Goal: Check status: Check status

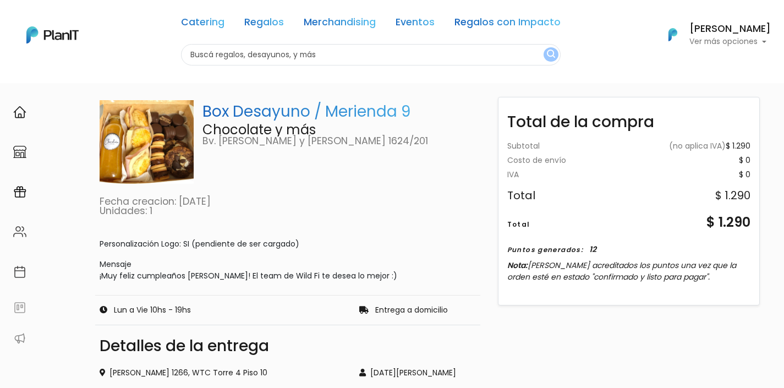
click at [678, 33] on div "[PERSON_NAME] Ver más opciones" at bounding box center [716, 35] width 110 height 24
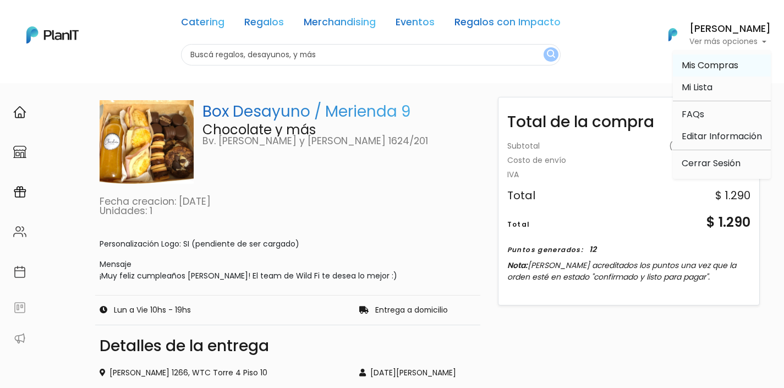
click at [722, 65] on span "Mis Compras" at bounding box center [709, 65] width 57 height 13
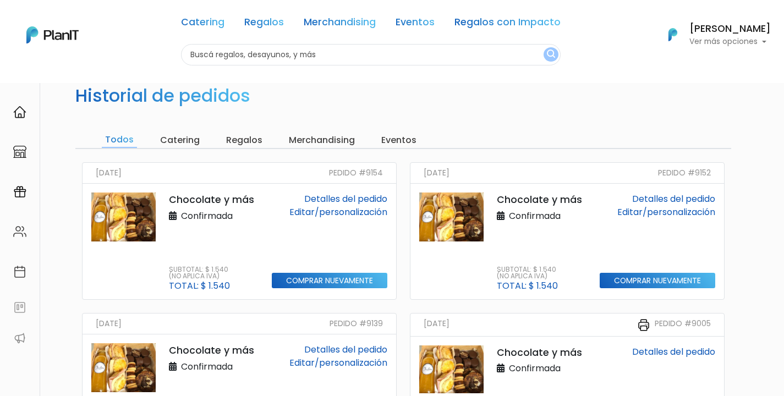
scroll to position [35, 0]
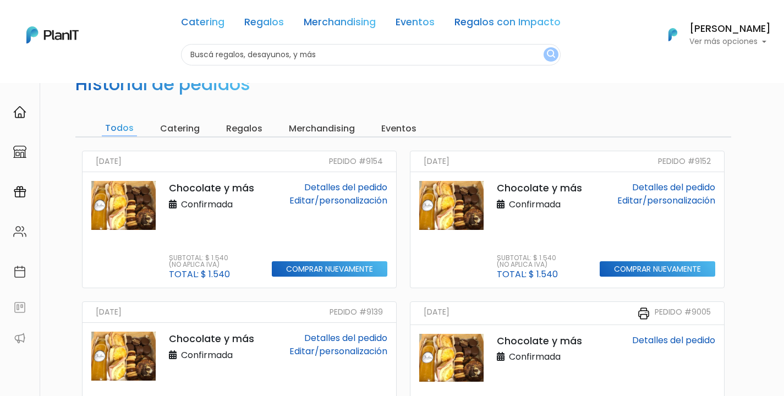
click at [349, 151] on div "24/09/2025 Pedido #9154" at bounding box center [238, 161] width 313 height 21
click at [342, 180] on div "Chocolate y más Confirmada Subtotal: $ 1.540 (No aplica IVA) Total: $ 1.540 Det…" at bounding box center [238, 229] width 313 height 115
click at [336, 183] on link "Detalles del pedido" at bounding box center [345, 187] width 83 height 13
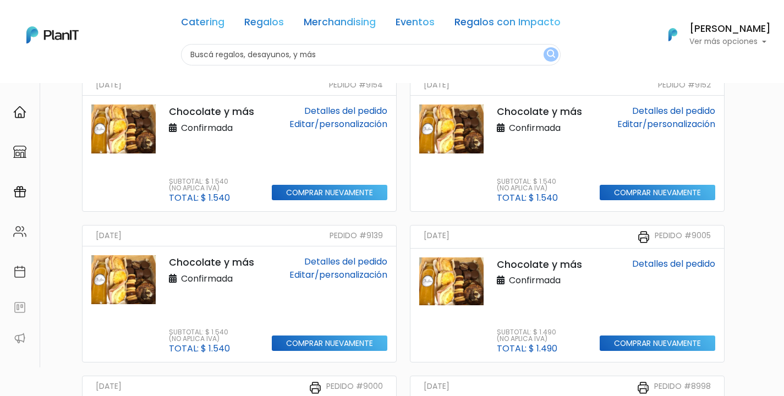
scroll to position [112, 0]
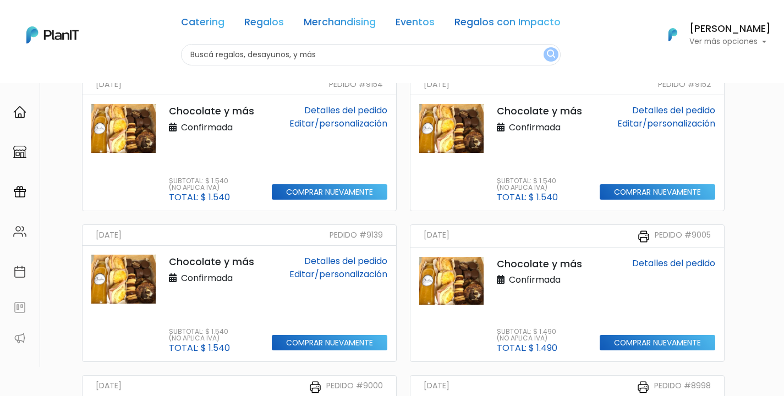
click at [373, 261] on link "Detalles del pedido" at bounding box center [345, 261] width 83 height 13
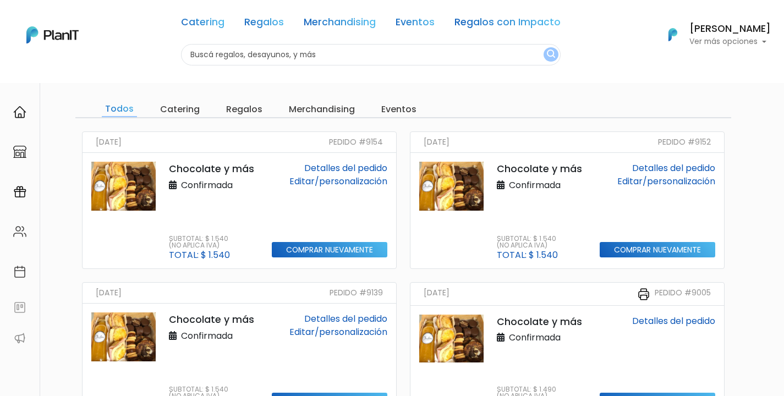
scroll to position [54, 0]
click at [757, 45] on p "Ver más opciones" at bounding box center [729, 42] width 81 height 8
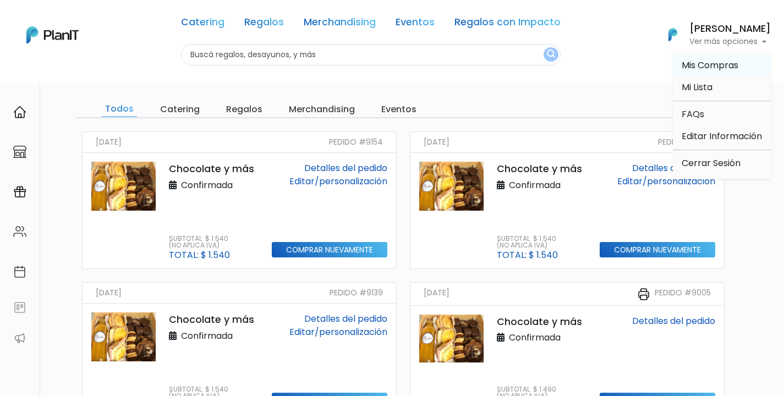
click at [707, 66] on span "Mis Compras" at bounding box center [709, 65] width 57 height 13
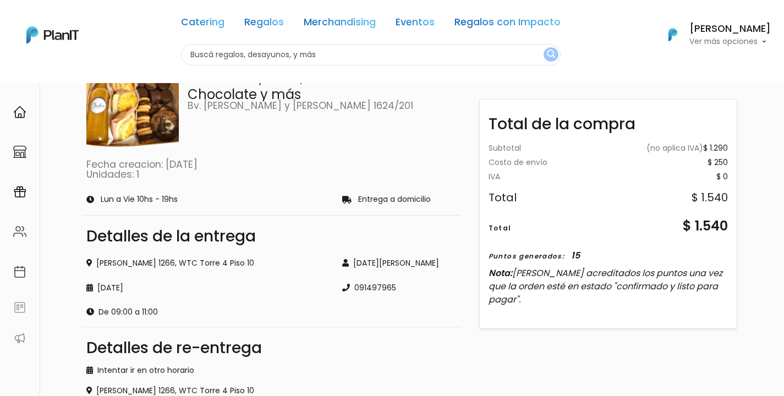
scroll to position [64, 0]
drag, startPoint x: 684, startPoint y: 228, endPoint x: 755, endPoint y: 232, distance: 70.5
click at [755, 232] on div "Resumen Box Desayuno / Merienda 9 Chocolate y más Bv. [PERSON_NAME] y [PERSON_N…" at bounding box center [392, 286] width 784 height 537
click at [720, 220] on div "$ 1.540" at bounding box center [705, 226] width 45 height 20
click at [729, 225] on div "Subtotal (no aplica IVA) $ 1.290 Costo de envío $ 250 Gift card - 0 Gift card -…" at bounding box center [608, 230] width 257 height 188
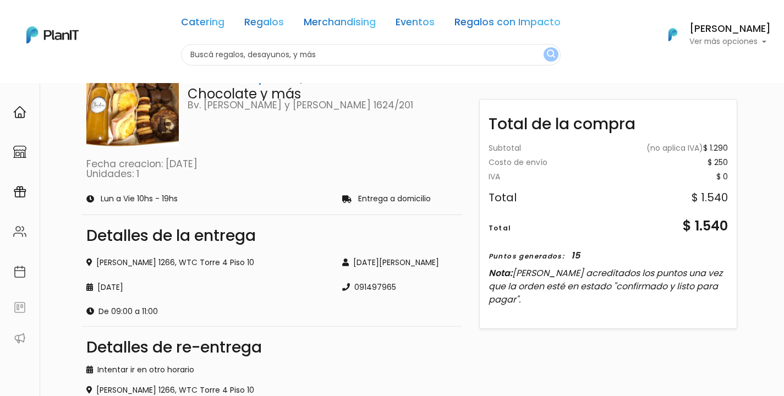
click at [727, 223] on div "Subtotal (no aplica IVA) $ 1.290 Costo de envío $ 250 Gift card - 0 Gift card -…" at bounding box center [608, 230] width 257 height 188
copy div "$ 1.540"
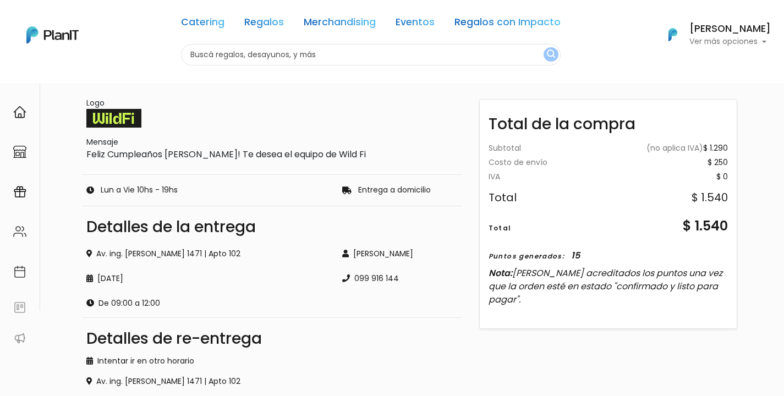
scroll to position [169, 0]
